Goal: Check status: Check status

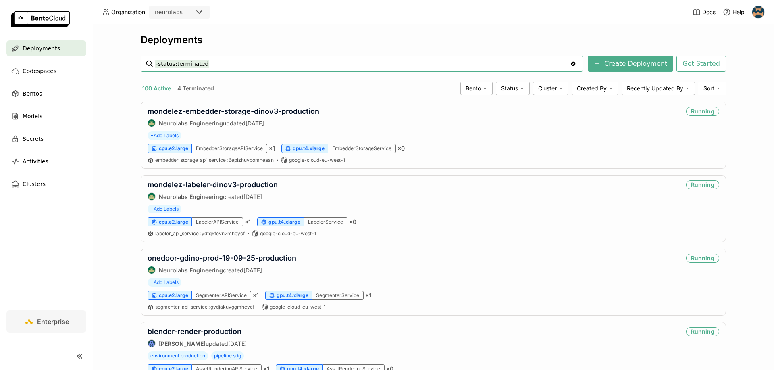
click at [236, 67] on input "-status:terminated" at bounding box center [362, 63] width 415 height 13
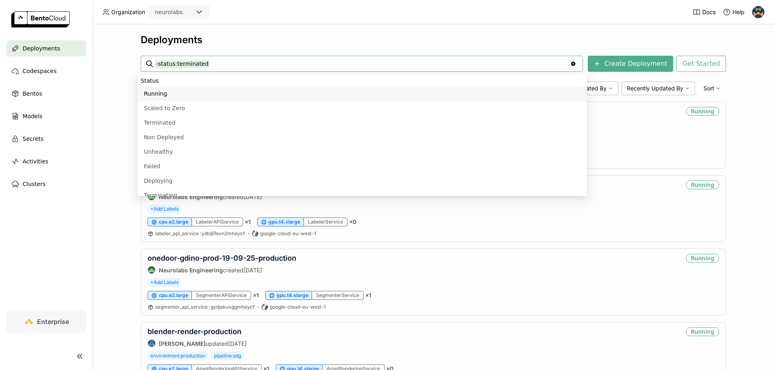
scroll to position [529, 0]
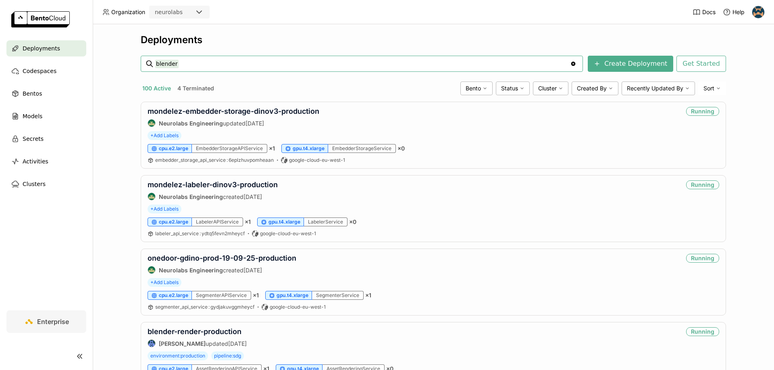
type input "blender"
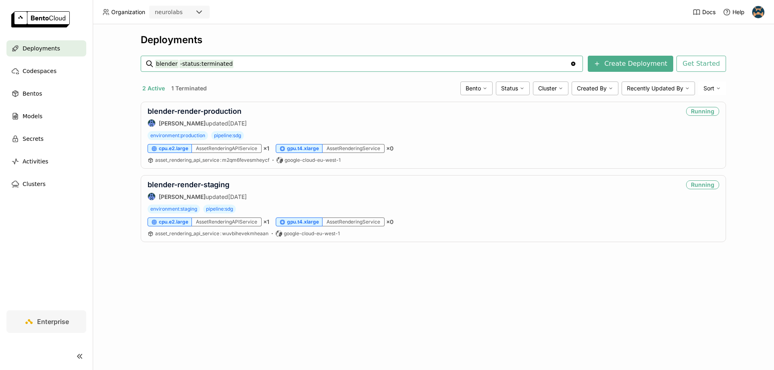
click at [236, 67] on input "blender -status:terminated" at bounding box center [362, 63] width 415 height 13
type input "blender"
click at [236, 67] on input "blender -status:terminated" at bounding box center [362, 63] width 415 height 13
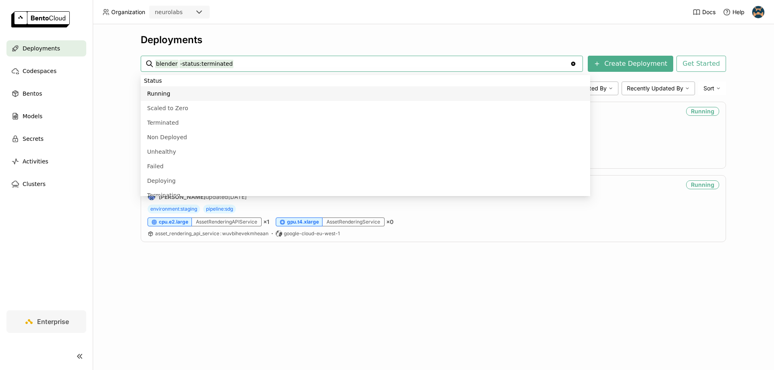
click at [236, 67] on input "blender -status:terminated" at bounding box center [362, 63] width 415 height 13
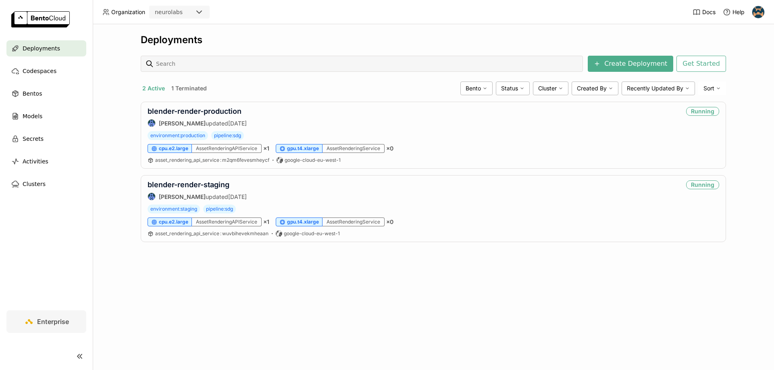
click at [188, 85] on button "1 Terminated" at bounding box center [189, 88] width 39 height 10
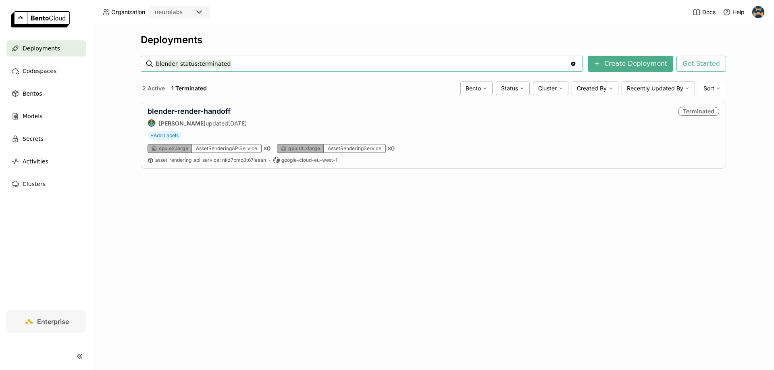
click at [155, 88] on button "2 Active" at bounding box center [154, 88] width 26 height 10
